Goal: Obtain resource: Download file/media

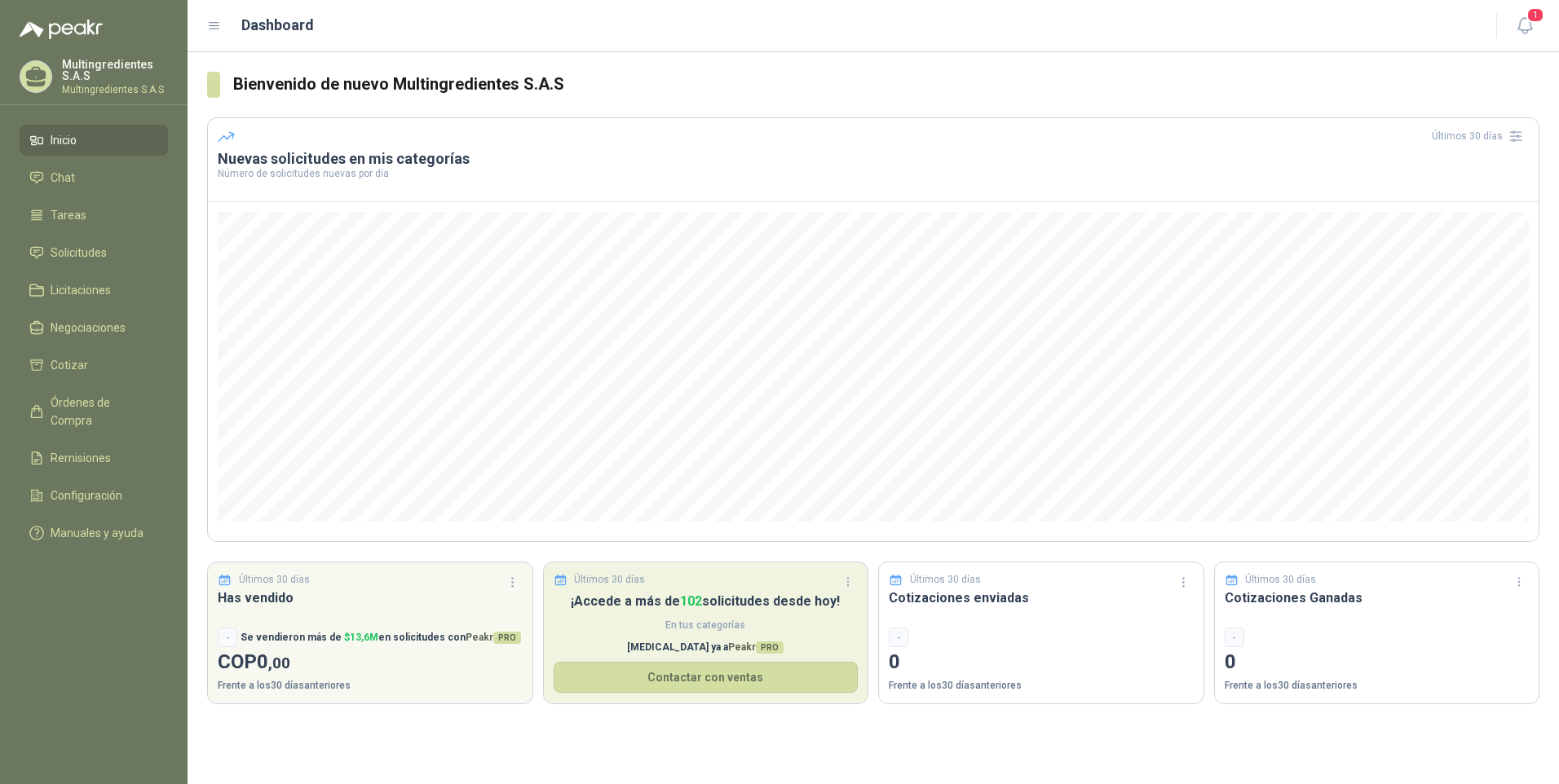
click at [756, 648] on span "PRO" at bounding box center [770, 647] width 28 height 12
click at [747, 677] on button "Contactar con ventas" at bounding box center [705, 677] width 305 height 31
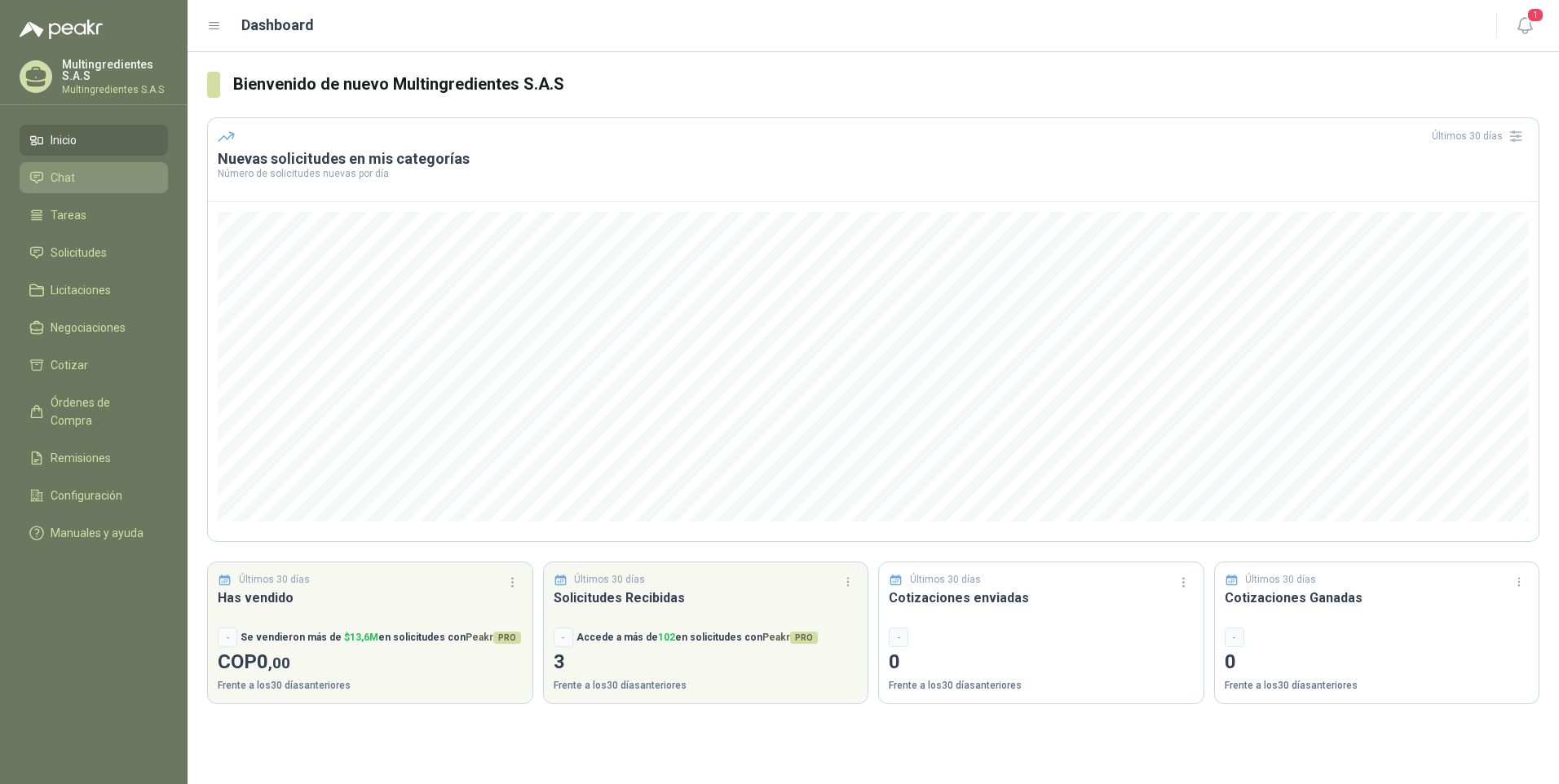
click at [64, 184] on span "Chat" at bounding box center [63, 177] width 24 height 18
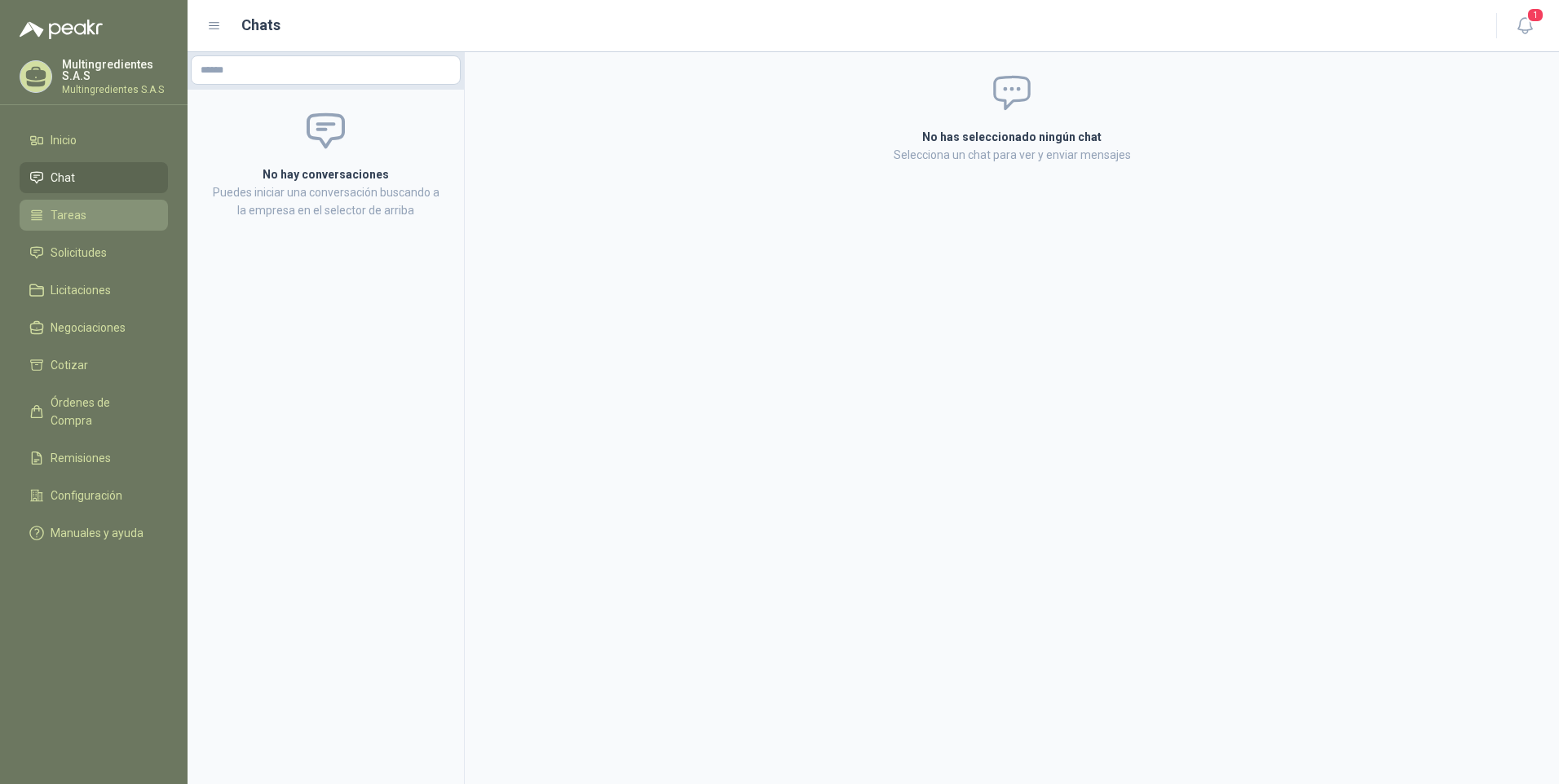
click at [62, 209] on span "Tareas" at bounding box center [69, 215] width 36 height 18
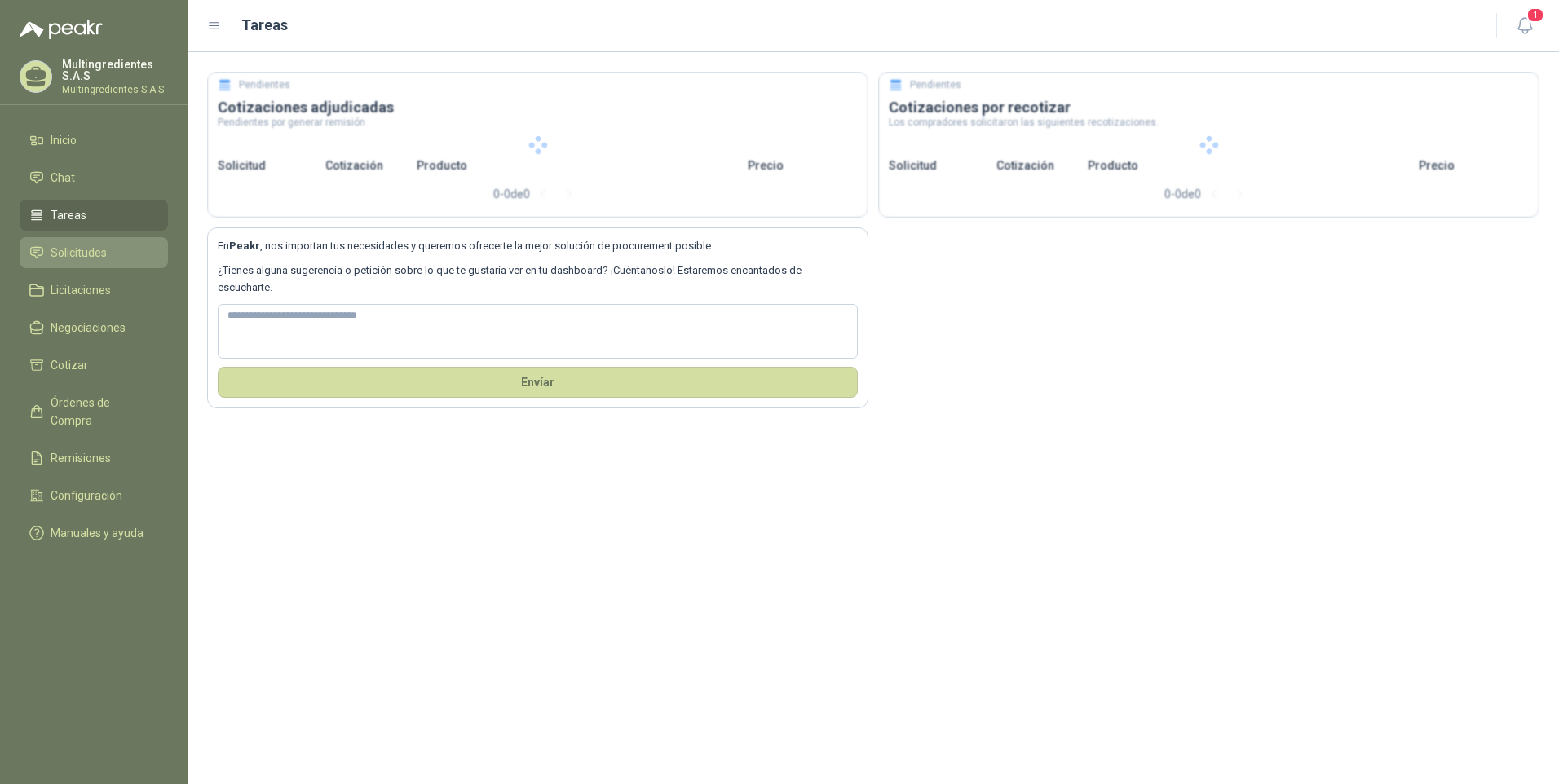
click at [69, 250] on span "Solicitudes" at bounding box center [79, 252] width 56 height 18
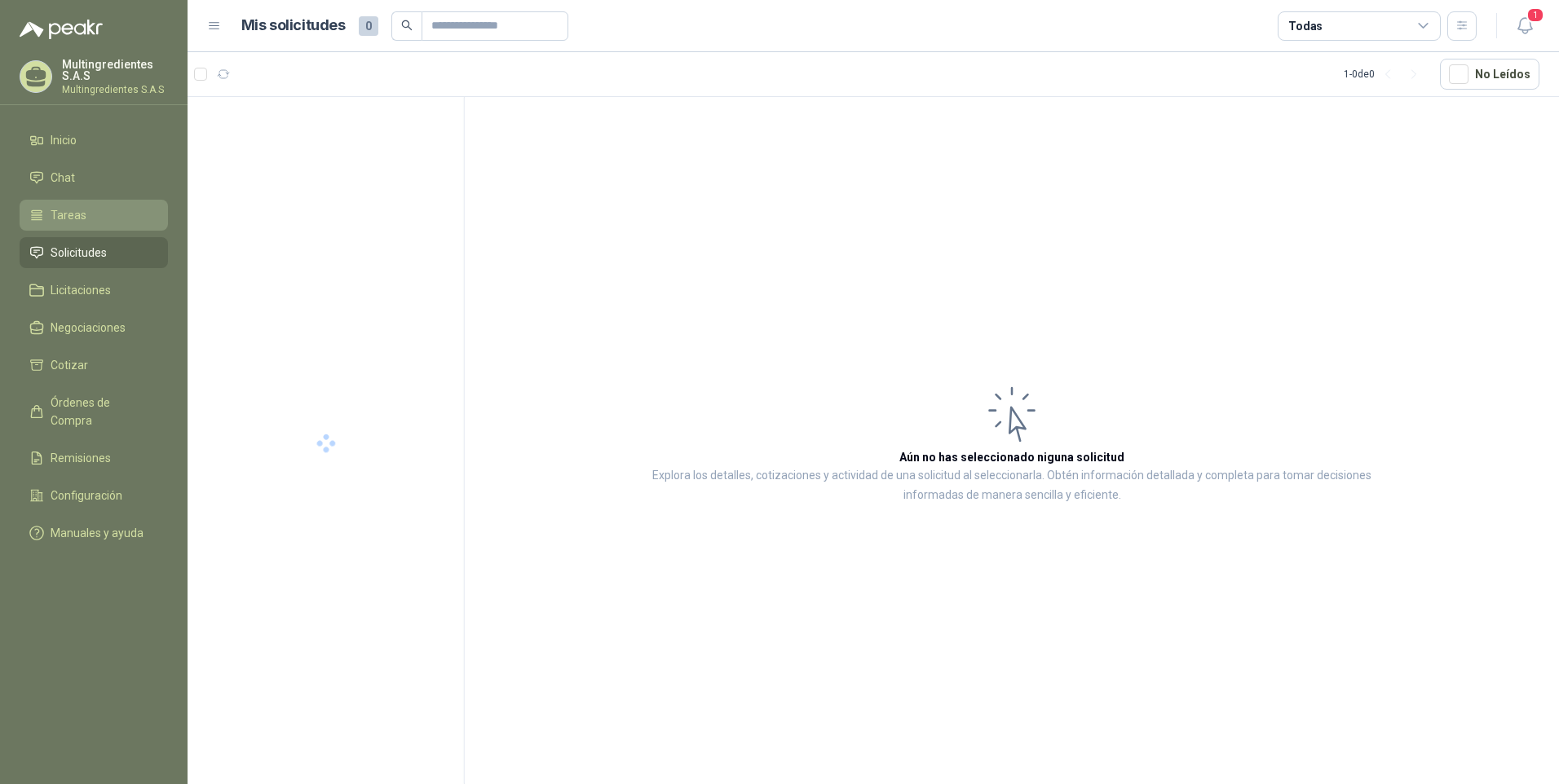
click at [69, 219] on span "Tareas" at bounding box center [69, 215] width 36 height 18
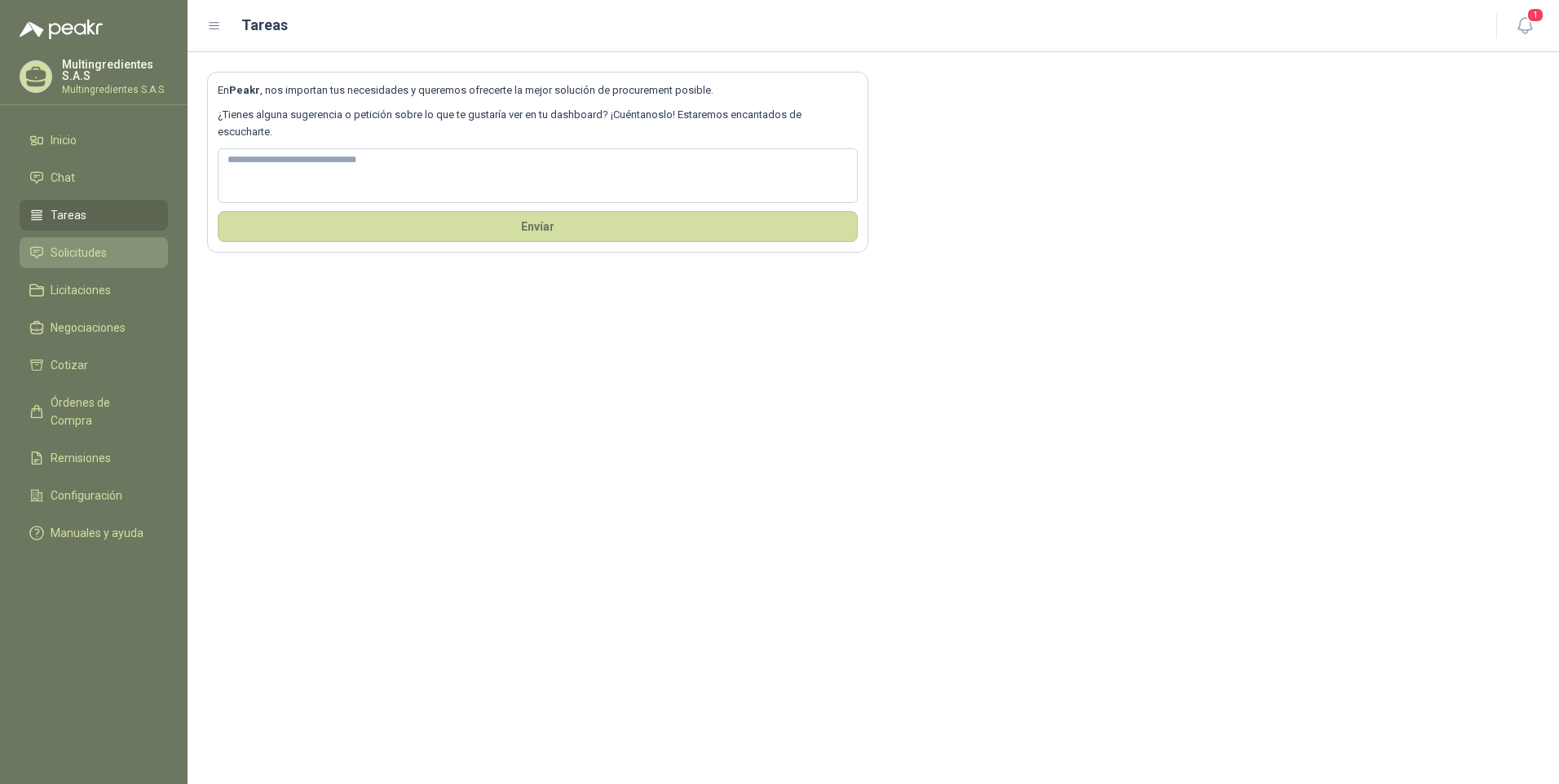
click at [76, 246] on span "Solicitudes" at bounding box center [79, 252] width 56 height 18
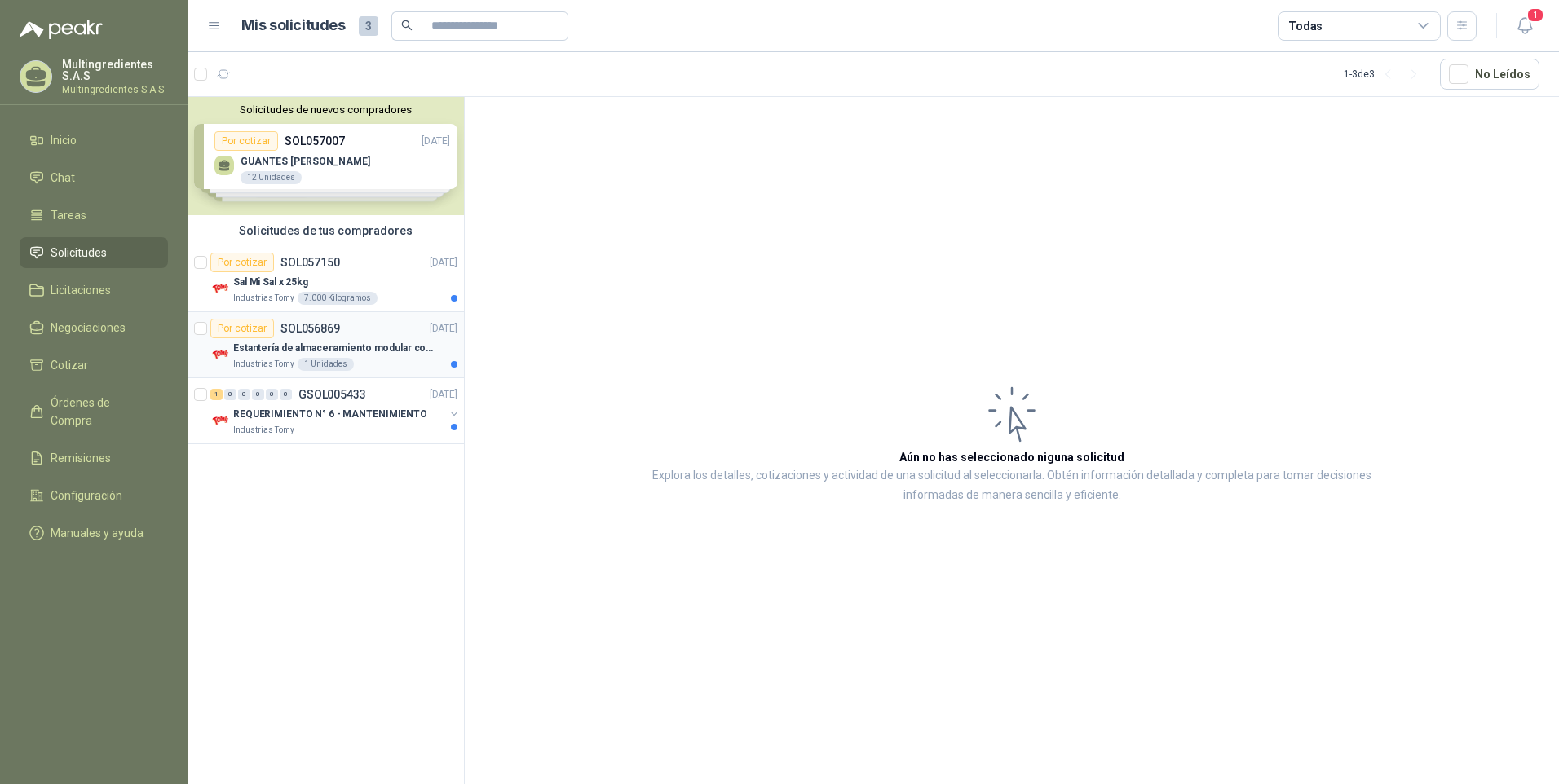
click at [383, 359] on div "Industrias Tomy 1 Unidades" at bounding box center [345, 365] width 224 height 13
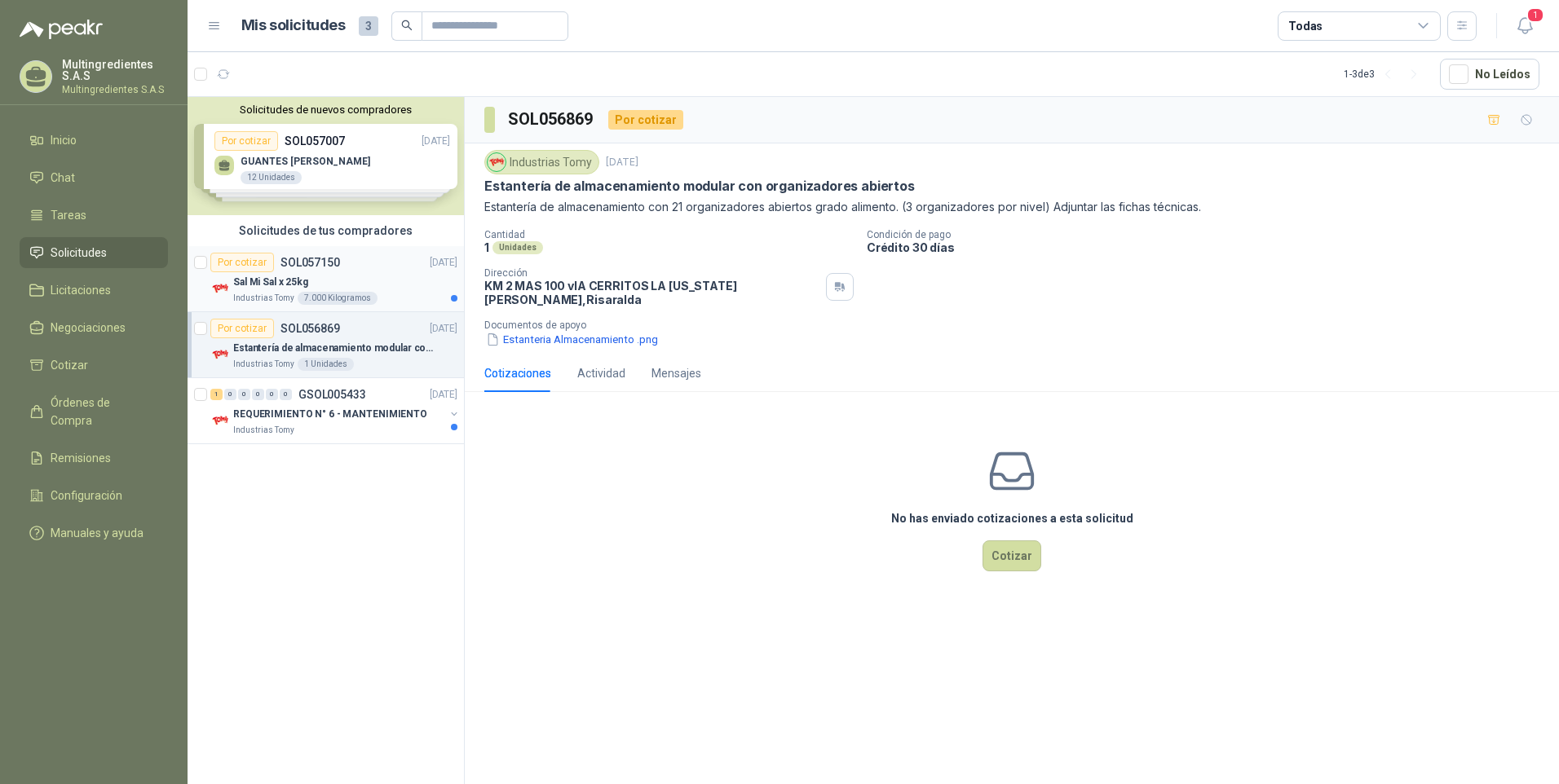
click at [394, 289] on div "Sal Mi Sal x 25kg" at bounding box center [345, 281] width 224 height 19
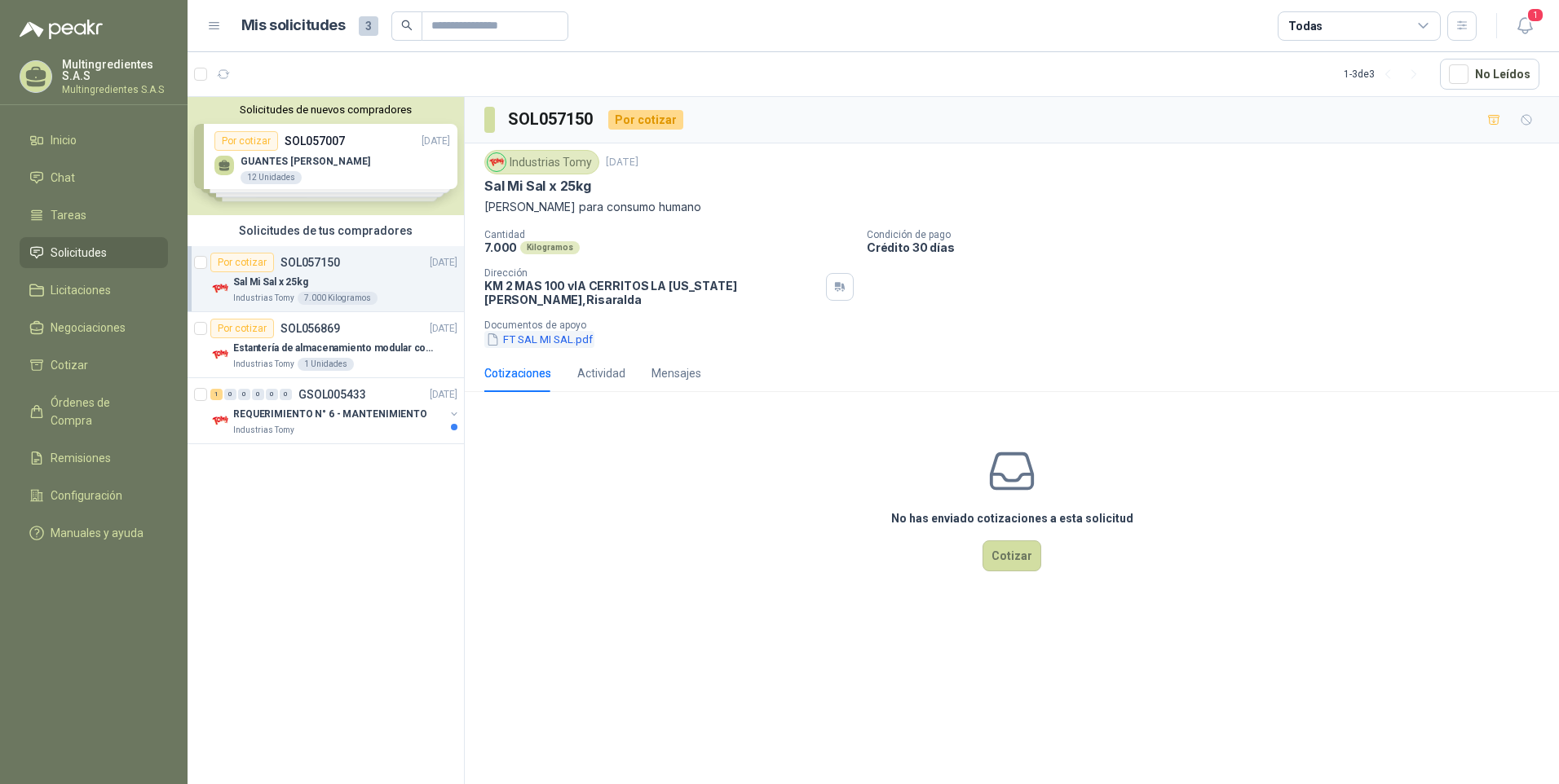
click at [558, 331] on button "FT SAL MI SAL.pdf" at bounding box center [539, 340] width 110 height 17
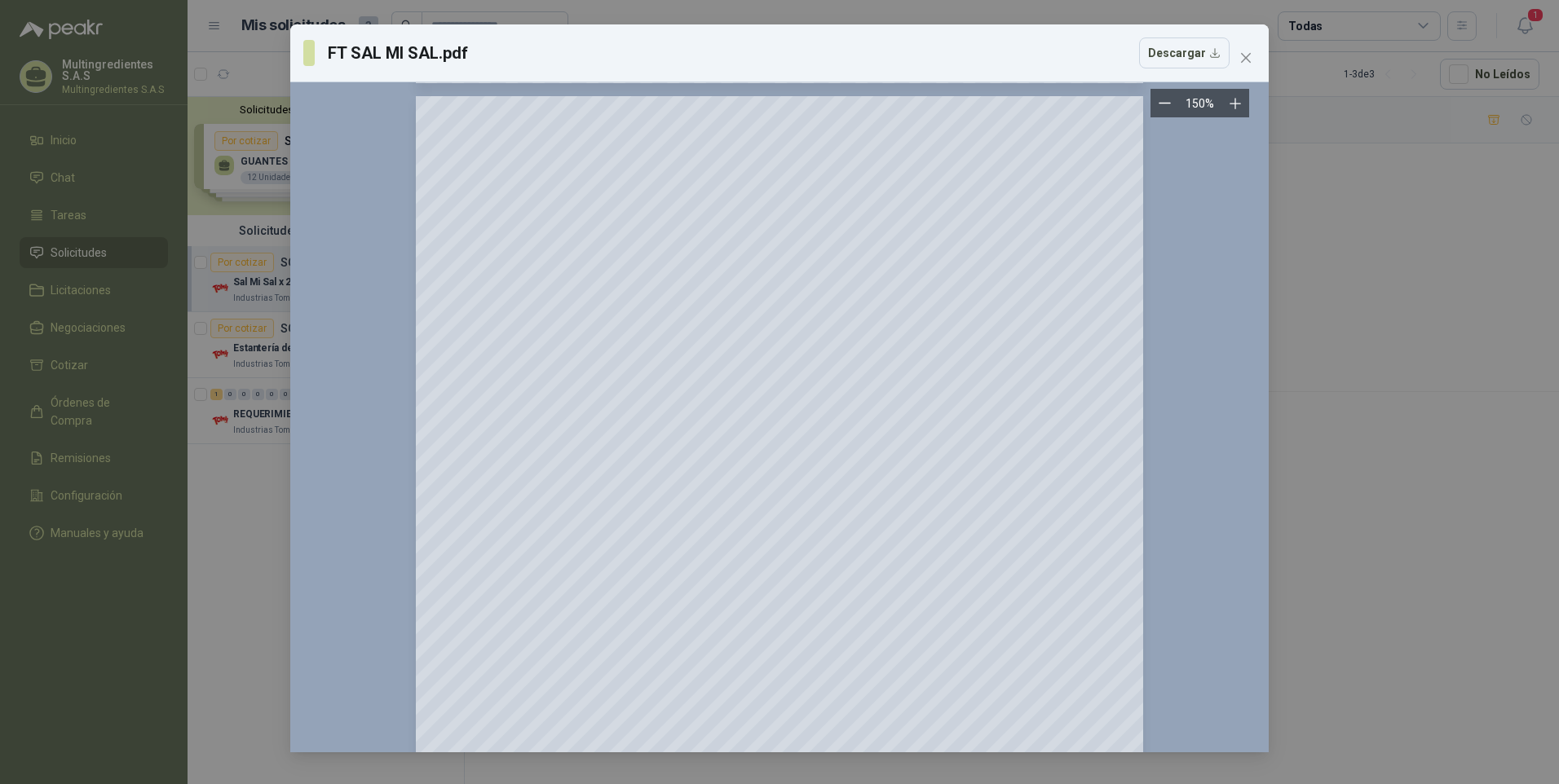
scroll to position [1060, 0]
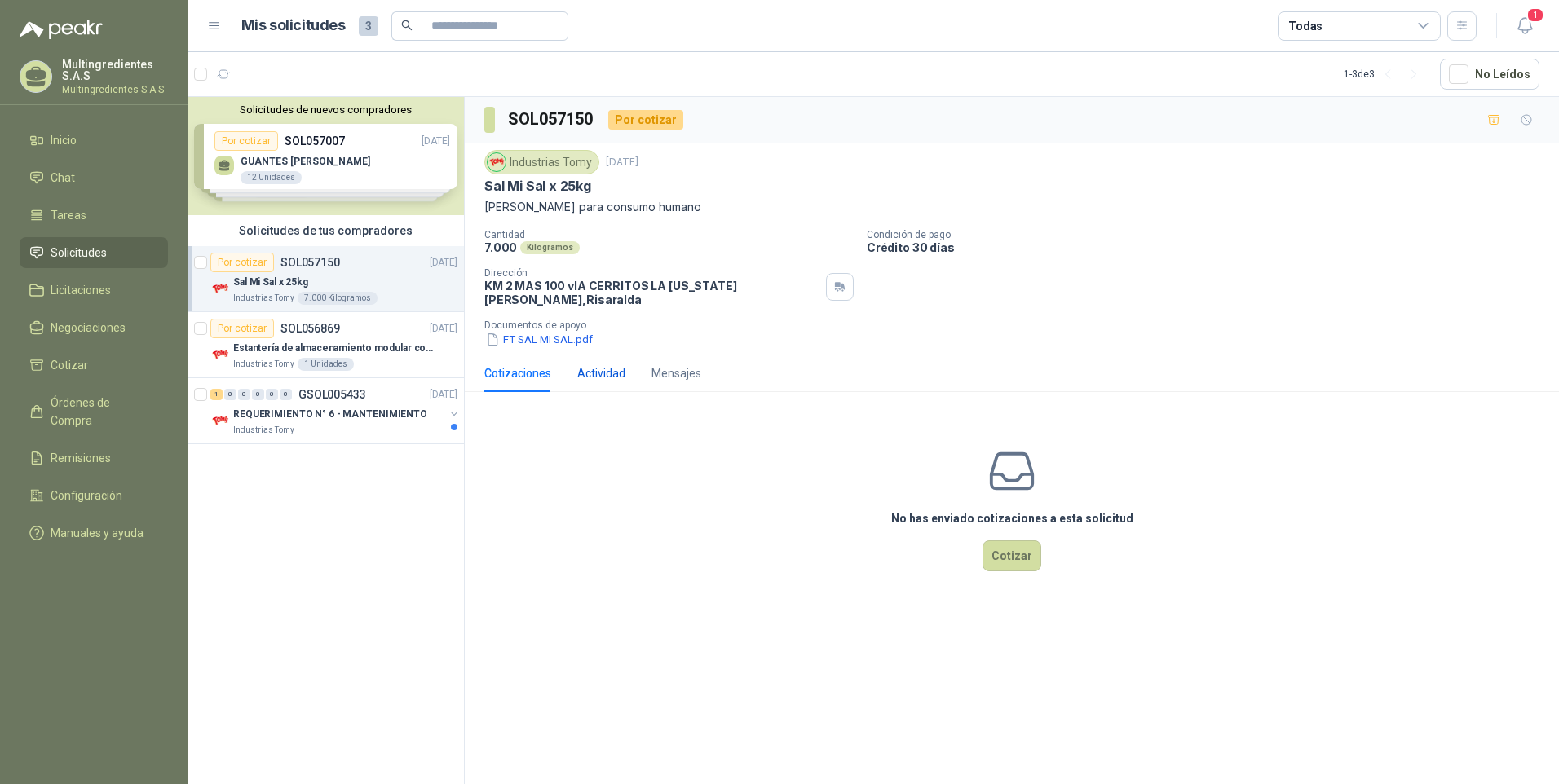
click at [591, 366] on div "Actividad" at bounding box center [602, 373] width 48 height 18
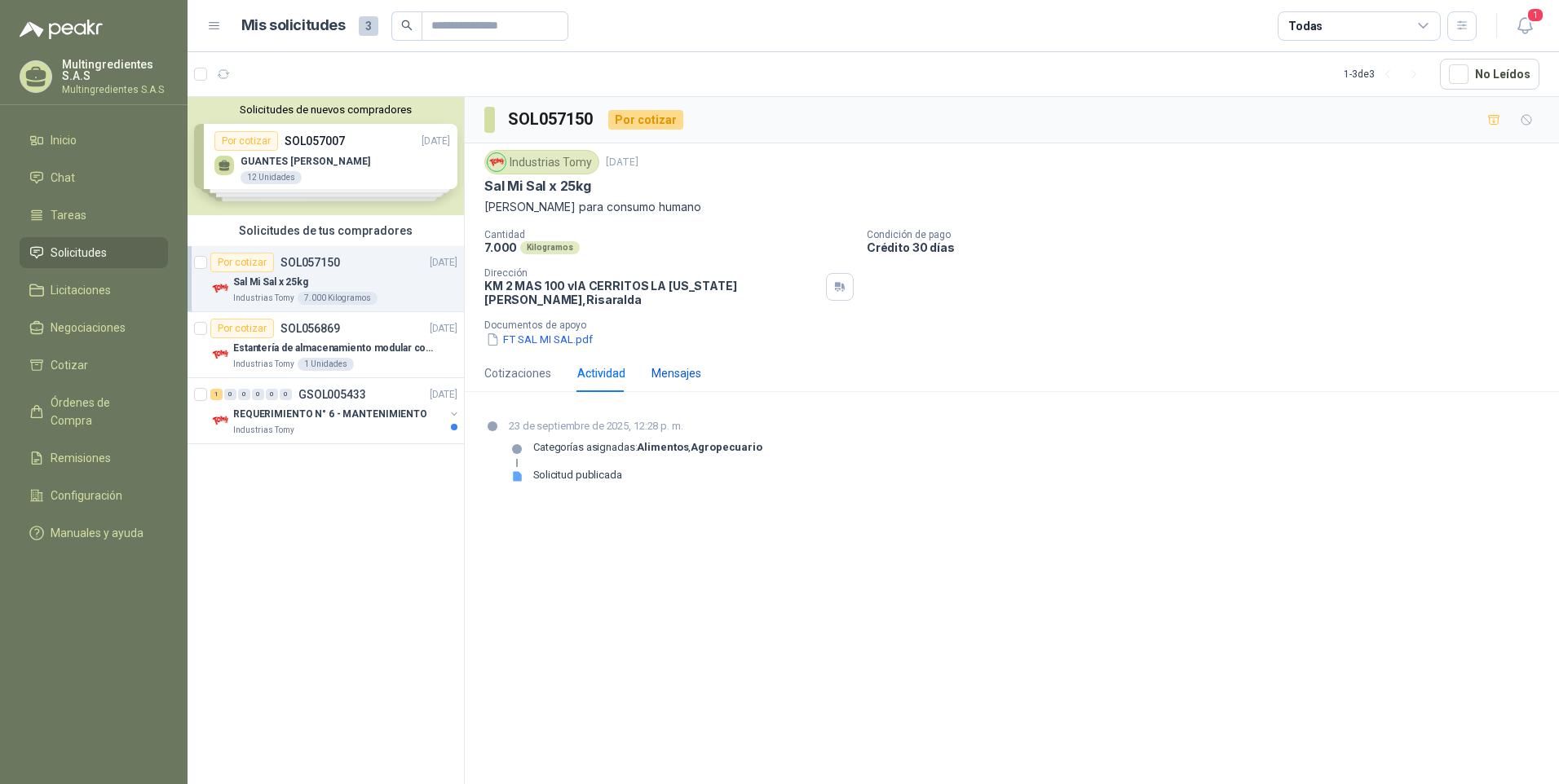
click at [667, 365] on div "Mensajes" at bounding box center [677, 373] width 50 height 18
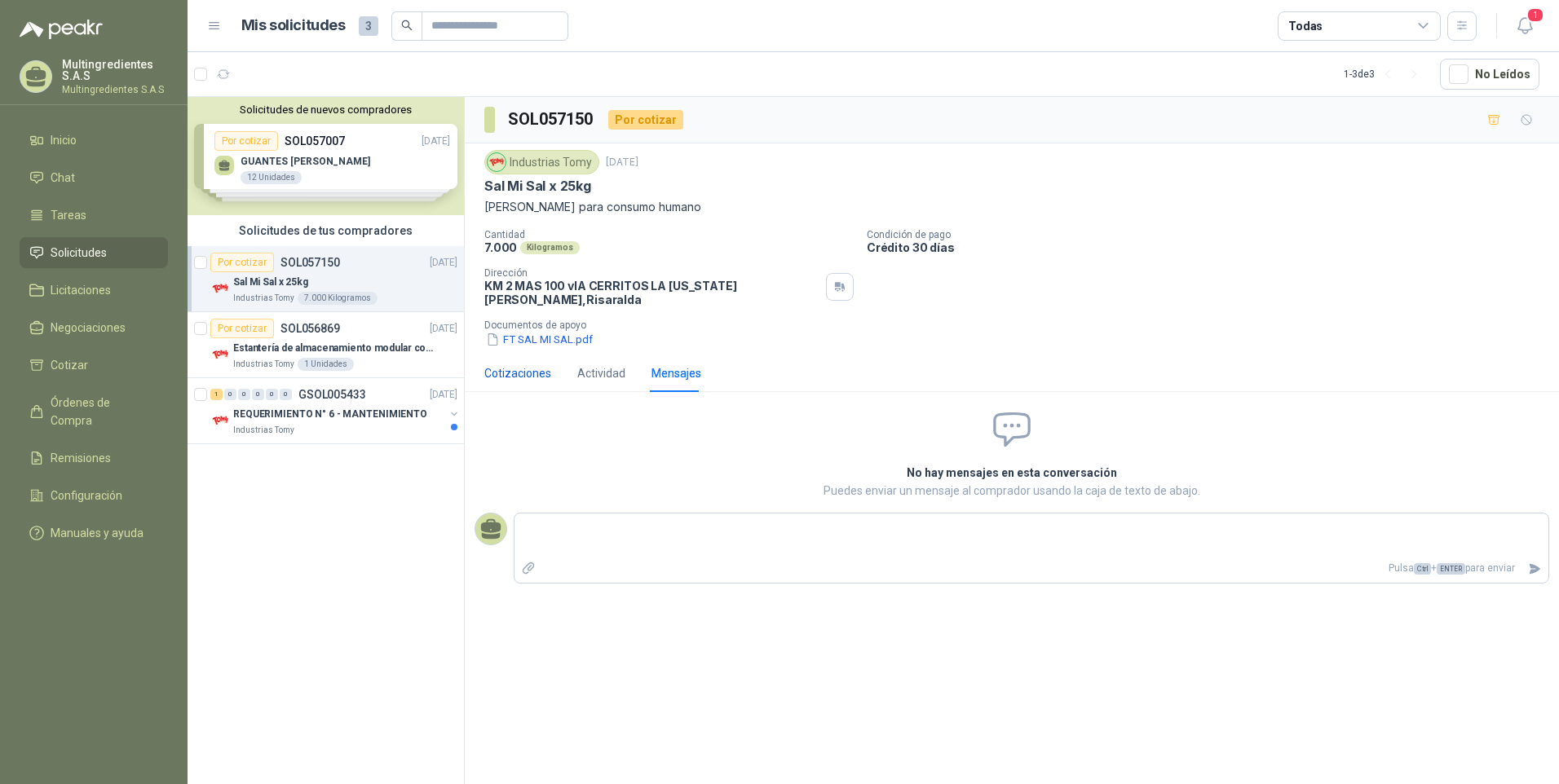
drag, startPoint x: 523, startPoint y: 357, endPoint x: 468, endPoint y: 340, distance: 57.6
click at [522, 365] on div "Cotizaciones" at bounding box center [518, 373] width 67 height 18
